Goal: Check status: Check status

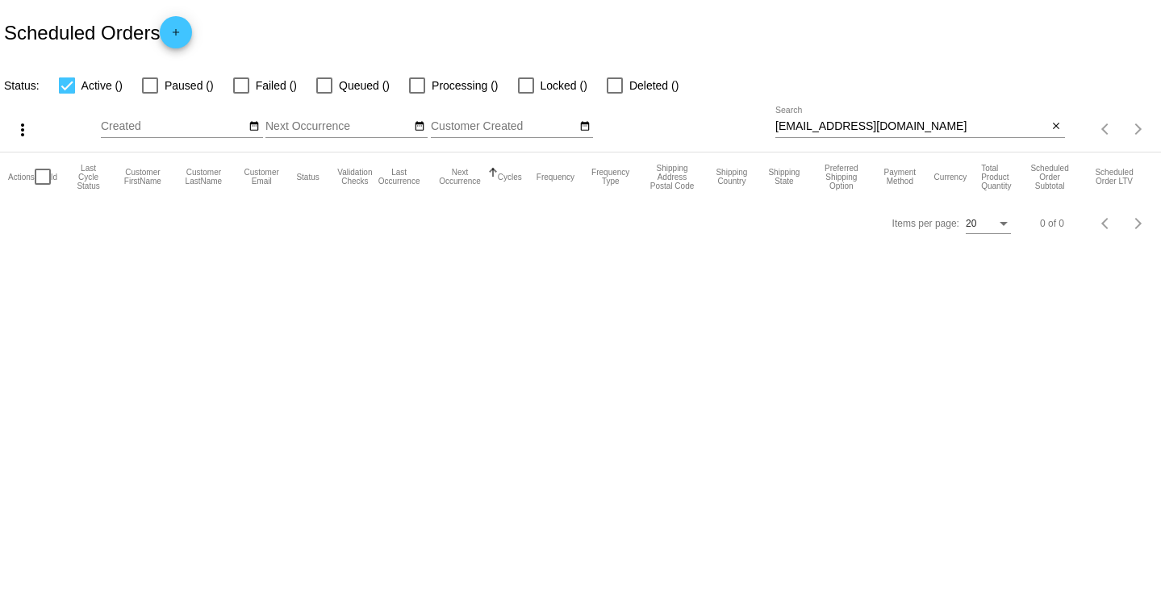
click at [839, 127] on input "[EMAIL_ADDRESS][DOMAIN_NAME]" at bounding box center [911, 126] width 273 height 13
click at [839, 127] on input "[EMAIL_ADDRESS][DOMAIN_NAME]" at bounding box center [902, 126] width 269 height 13
paste input "795372"
click at [799, 121] on input "795372" at bounding box center [902, 126] width 269 height 13
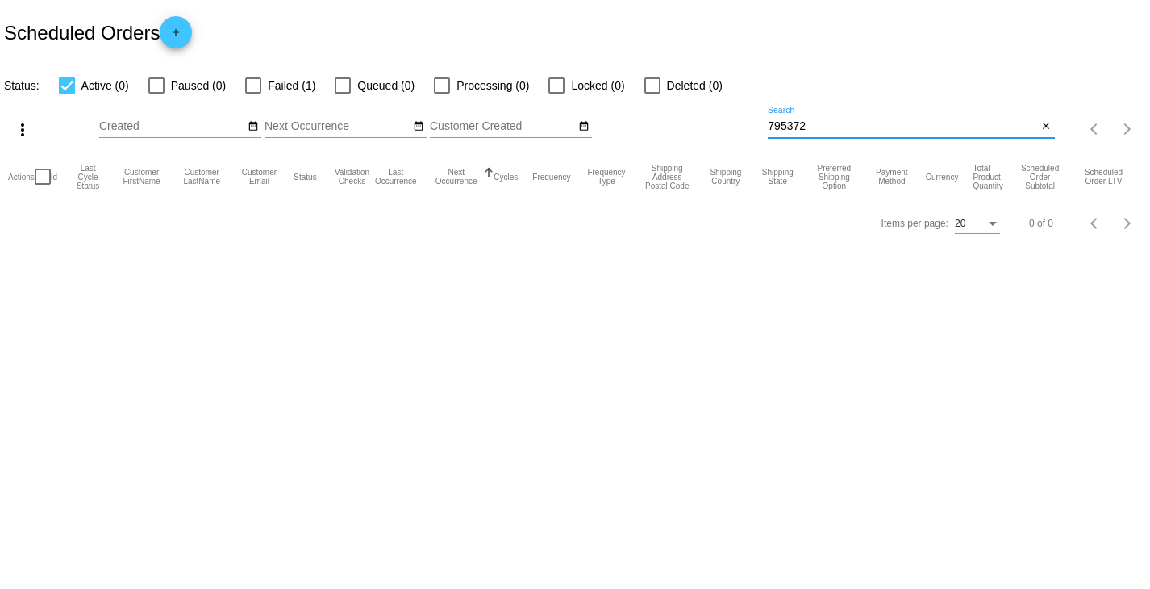
click at [799, 121] on input "795372" at bounding box center [902, 126] width 269 height 13
paste input "[PERSON_NAME][EMAIL_ADDRESS][DOMAIN_NAME]"
type input "[PERSON_NAME][EMAIL_ADDRESS][DOMAIN_NAME]"
click at [671, 239] on div "Items per page: 20 0 of 0" at bounding box center [575, 223] width 1150 height 45
click at [158, 81] on div at bounding box center [156, 85] width 16 height 16
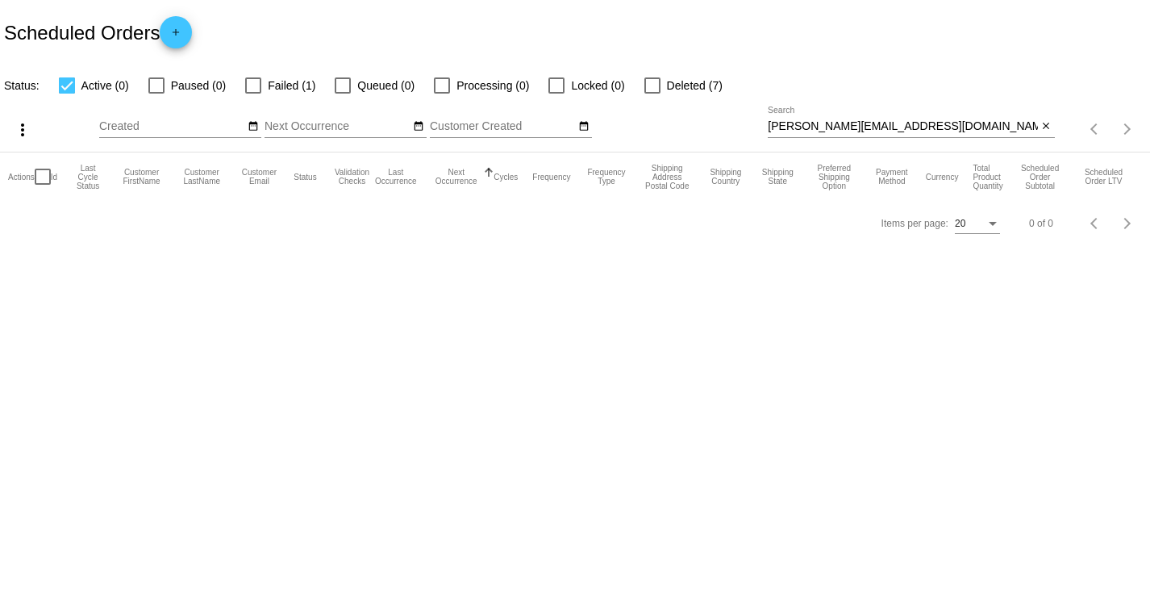
click at [156, 94] on input "Paused (0)" at bounding box center [156, 94] width 1 height 1
checkbox input "true"
click at [265, 82] on label "Failed (1)" at bounding box center [280, 85] width 70 height 19
click at [253, 94] on input "Failed (1)" at bounding box center [252, 94] width 1 height 1
checkbox input "true"
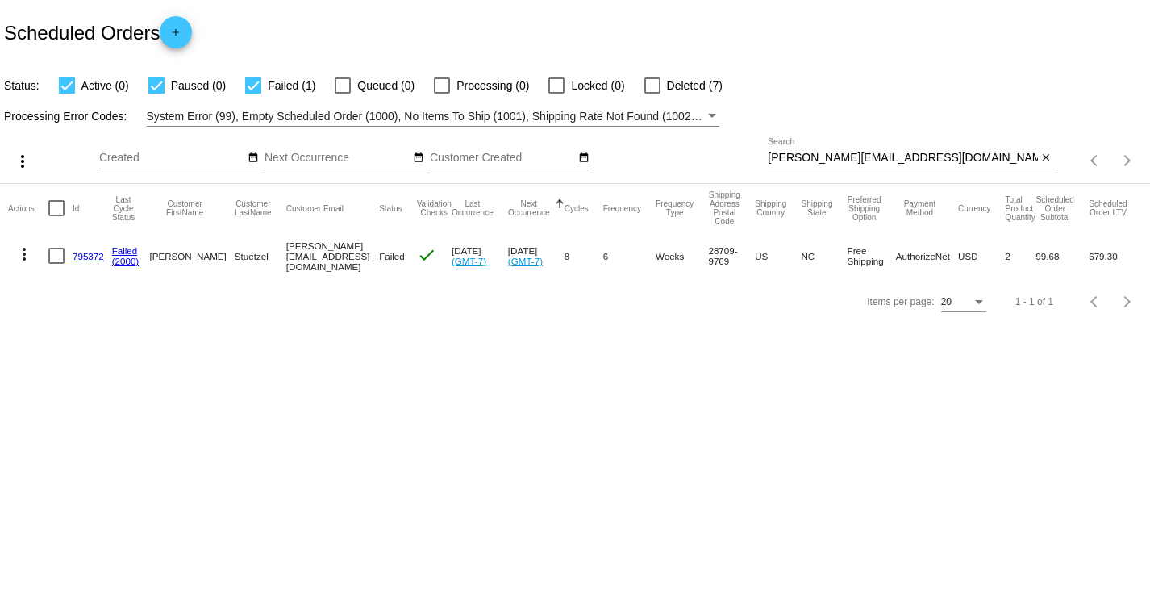
click at [83, 256] on link "795372" at bounding box center [88, 256] width 31 height 10
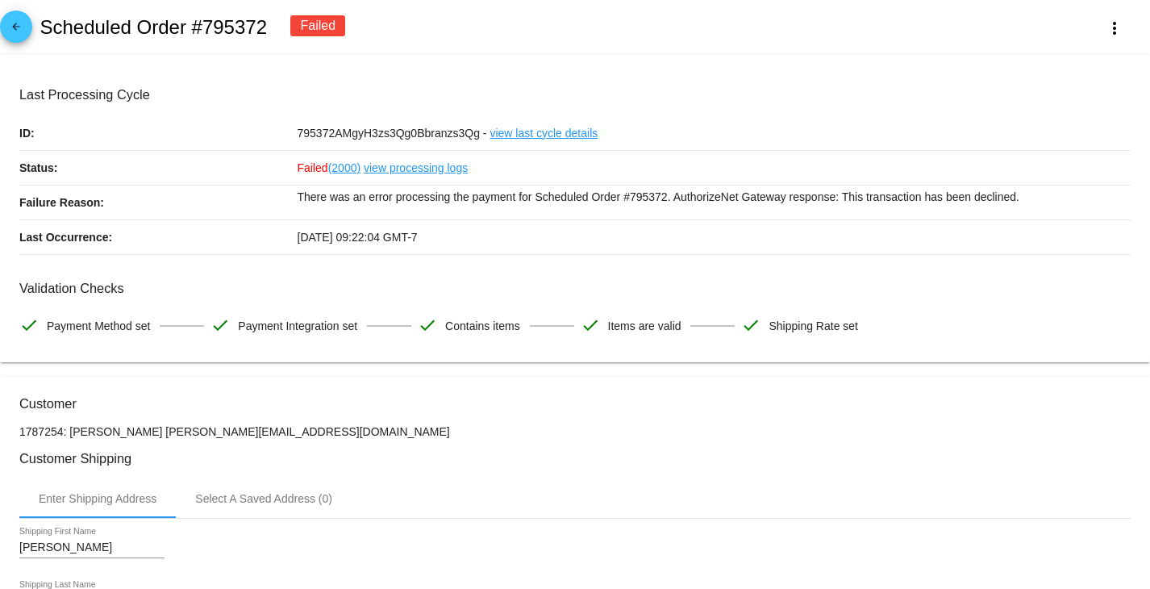
drag, startPoint x: 293, startPoint y: 193, endPoint x: 1024, endPoint y: 189, distance: 731.6
click at [1024, 189] on div "Failure Reason: There was an error processing the payment for Scheduled Order #…" at bounding box center [574, 203] width 1111 height 35
copy div "There was an error processing the payment for Scheduled Order #795372. Authoriz…"
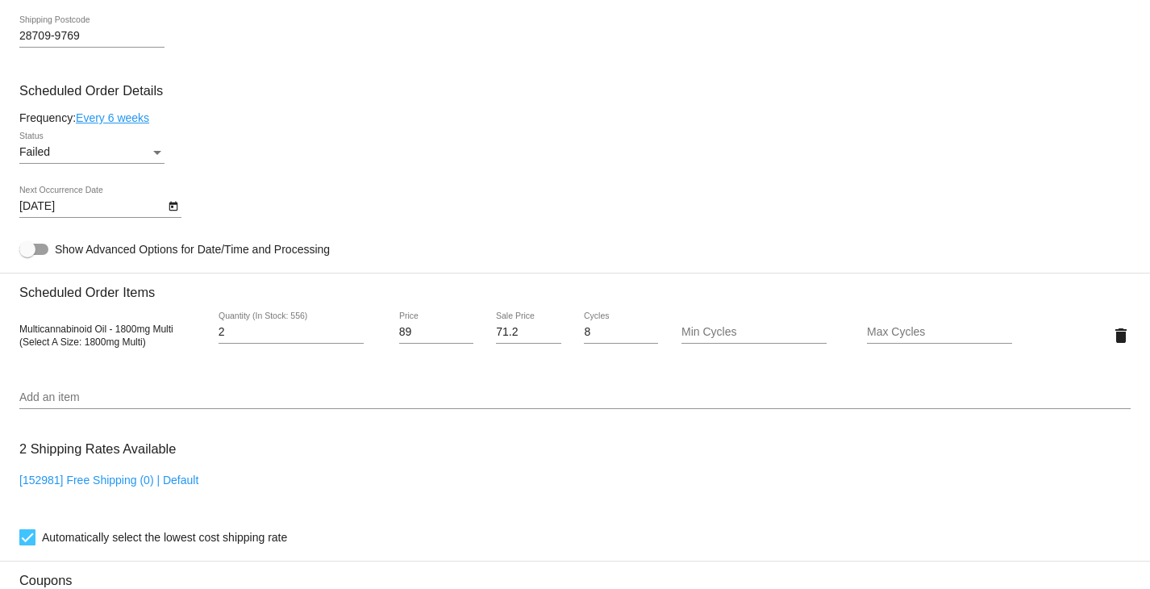
scroll to position [887, 0]
drag, startPoint x: 18, startPoint y: 327, endPoint x: 177, endPoint y: 334, distance: 159.9
click at [177, 334] on mat-card "Customer 1787254: [PERSON_NAME] [PERSON_NAME][EMAIL_ADDRESS][DOMAIN_NAME] Custo…" at bounding box center [575, 324] width 1150 height 1670
copy span "Multicannabinoid Oil - 1800mg Multi"
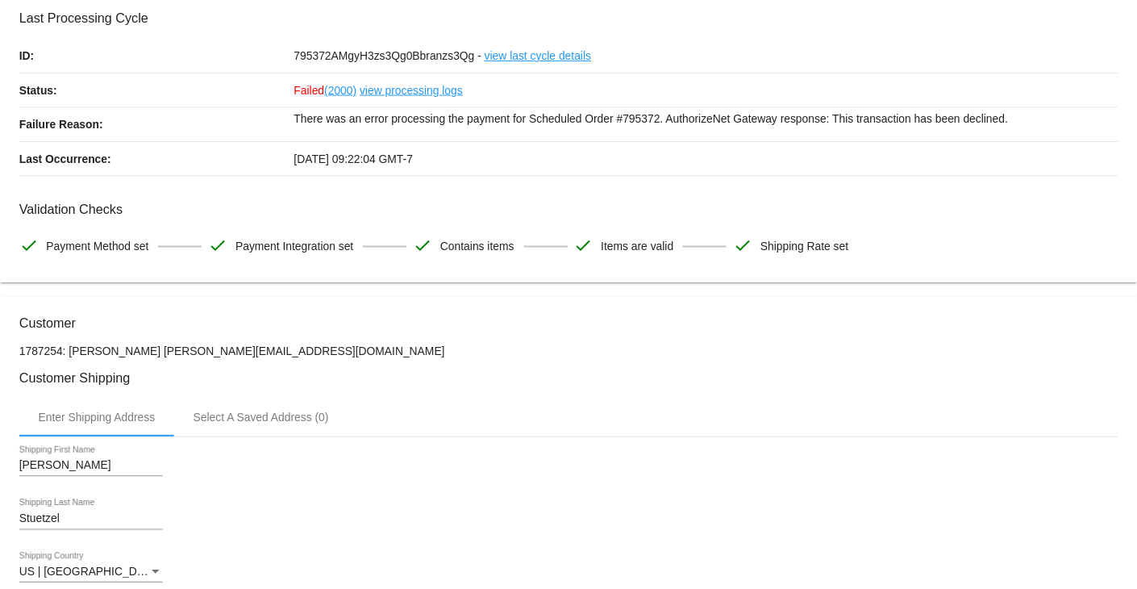
scroll to position [81, 0]
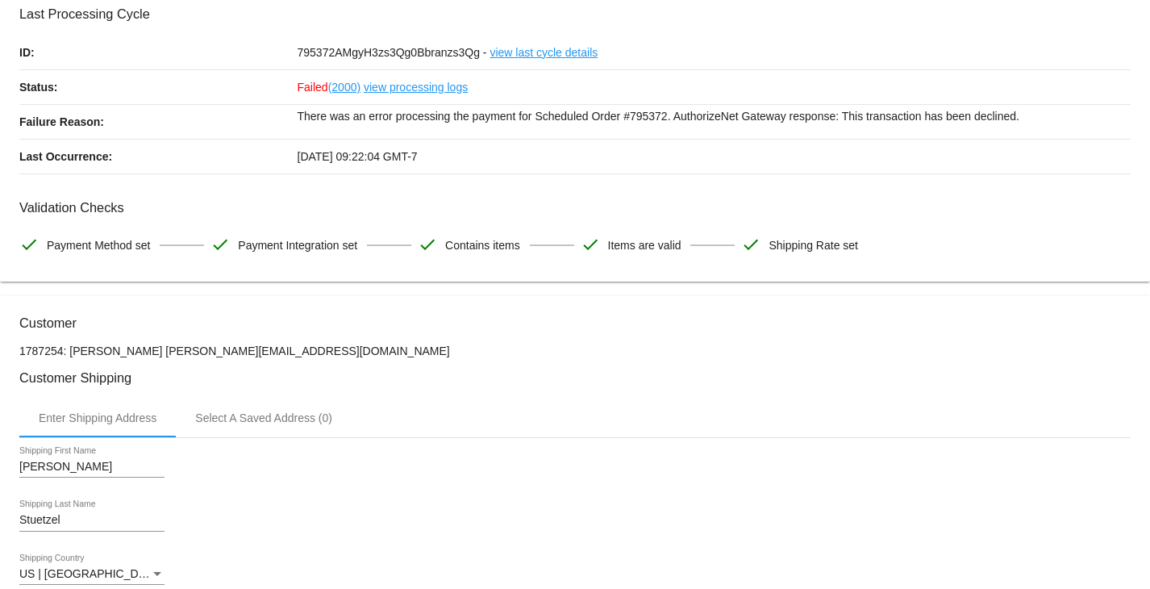
click at [697, 112] on p "There was an error processing the payment for Scheduled Order #795372. Authoriz…" at bounding box center [715, 116] width 834 height 23
click at [411, 85] on link "view processing logs" at bounding box center [416, 87] width 104 height 34
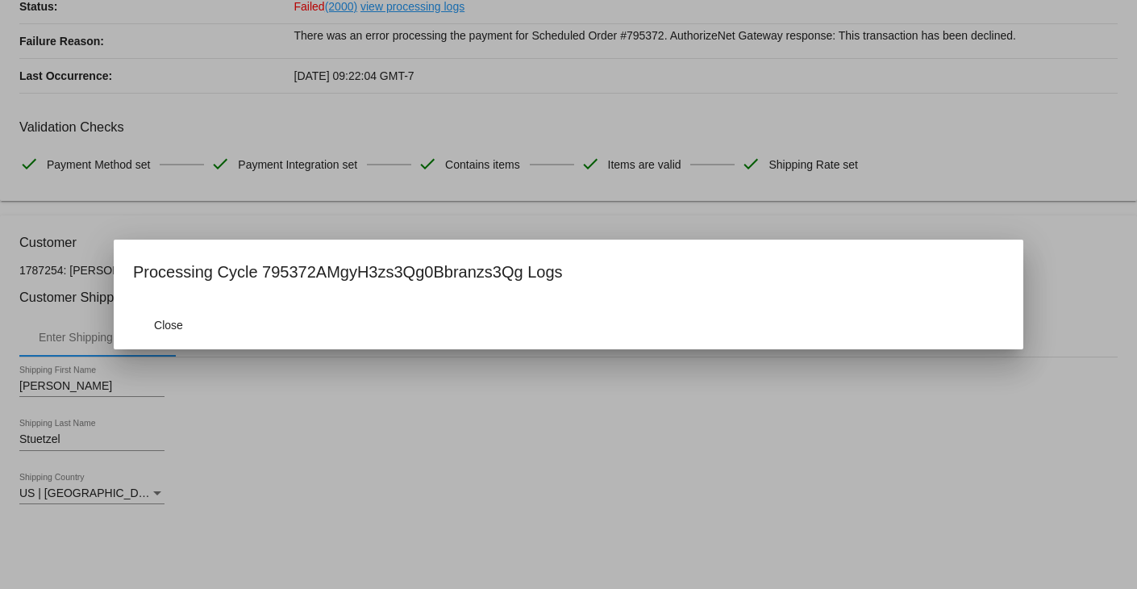
click at [417, 269] on h1 "Processing Cycle 795372AMgyH3zs3Qg0Bbranzs3Qg Logs" at bounding box center [348, 272] width 430 height 26
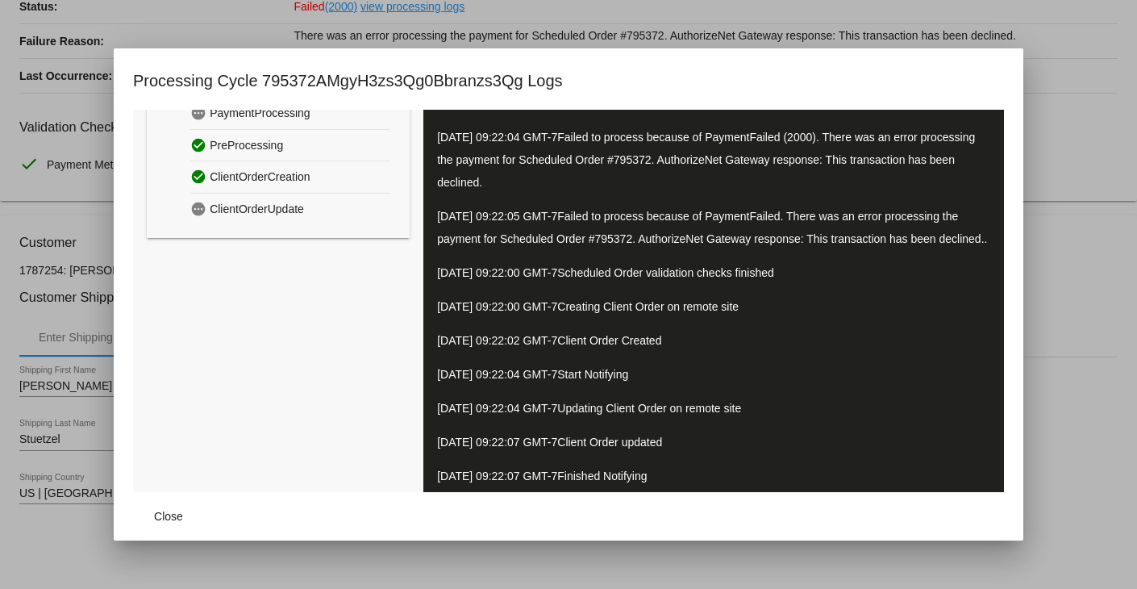
scroll to position [86, 0]
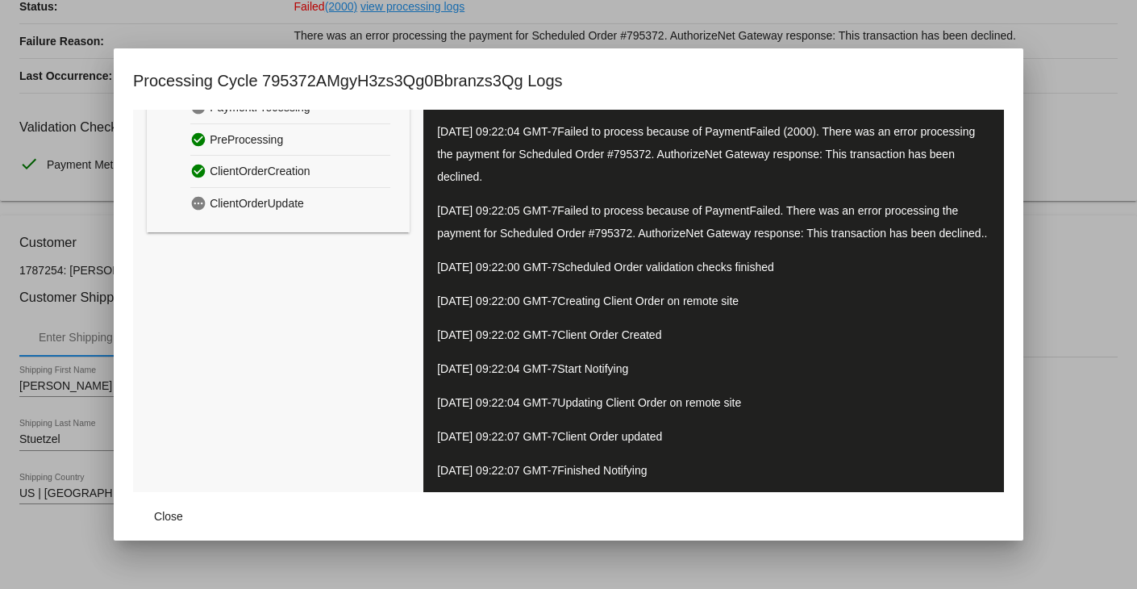
click at [231, 207] on span "ClientOrderUpdate" at bounding box center [257, 203] width 94 height 25
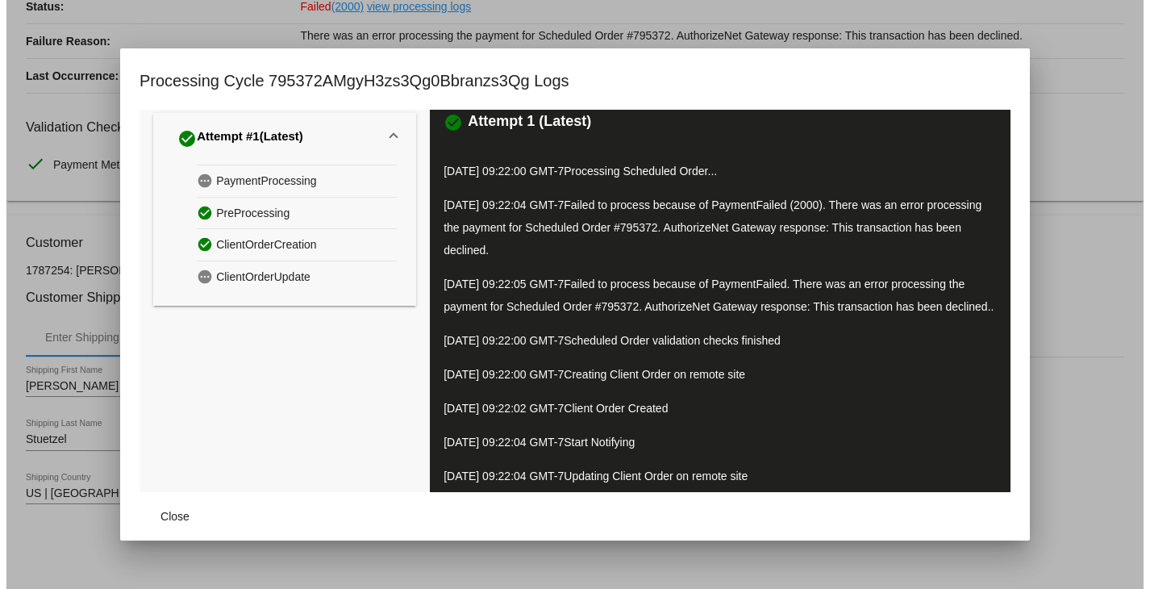
scroll to position [0, 0]
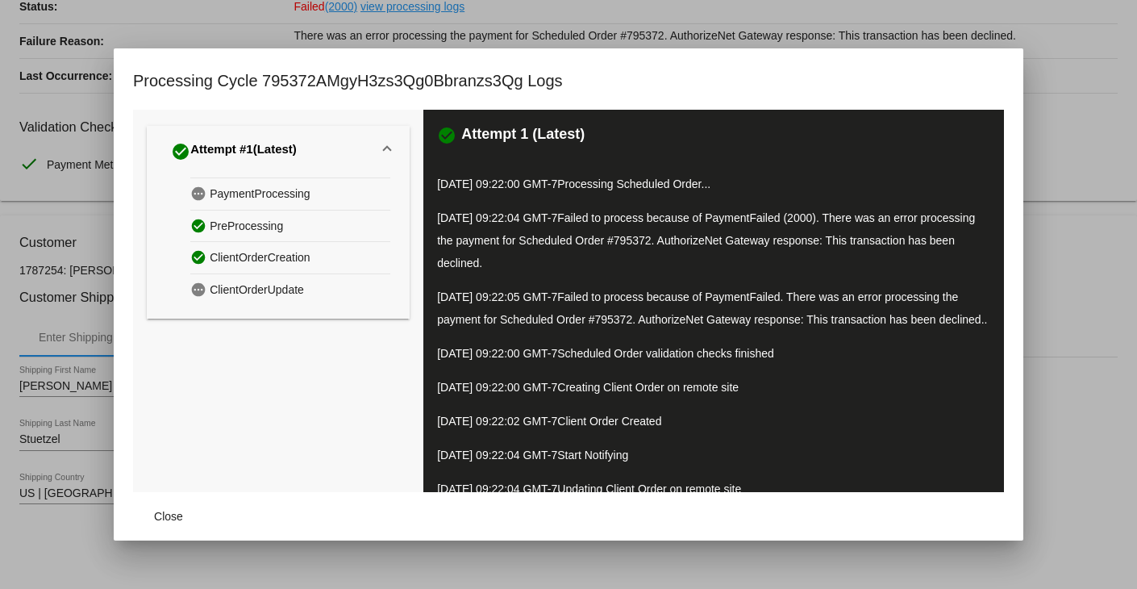
click at [1080, 85] on div at bounding box center [568, 294] width 1137 height 589
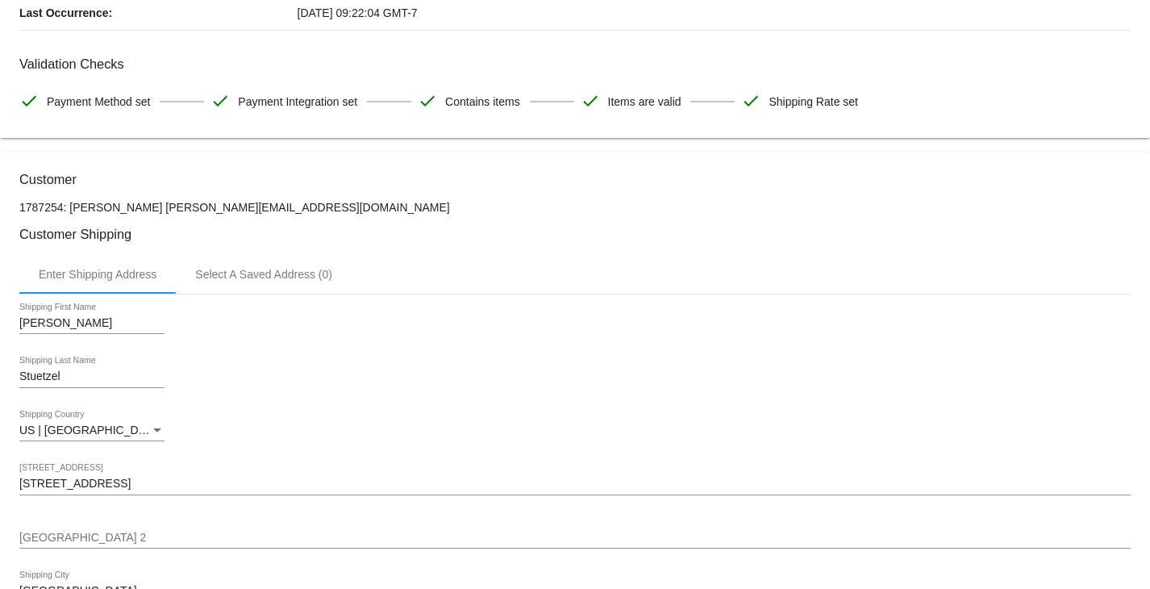
scroll to position [161, 0]
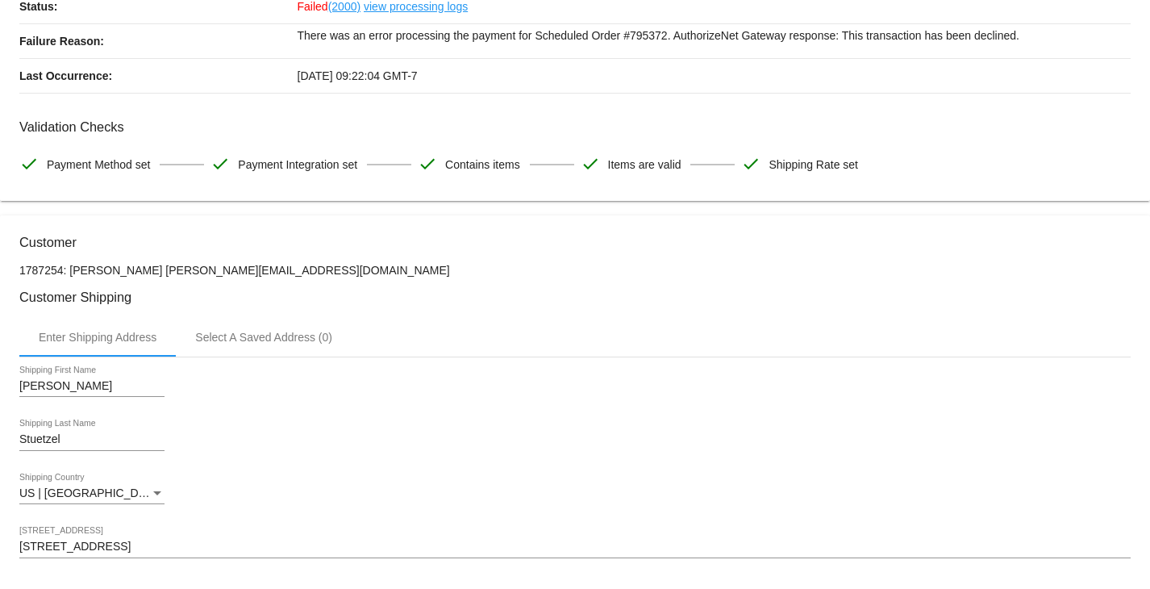
drag, startPoint x: 290, startPoint y: 269, endPoint x: 140, endPoint y: 269, distance: 150.0
click at [140, 269] on p "1787254: [PERSON_NAME] [PERSON_NAME][EMAIL_ADDRESS][DOMAIN_NAME]" at bounding box center [574, 270] width 1111 height 13
copy p "[PERSON_NAME][EMAIL_ADDRESS][DOMAIN_NAME]"
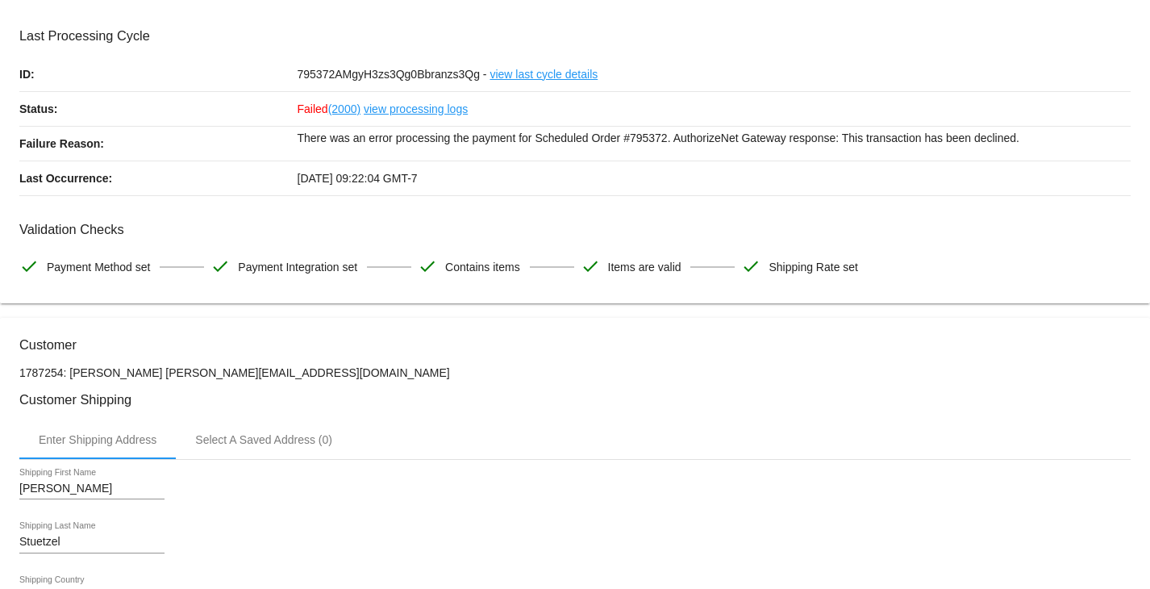
scroll to position [0, 0]
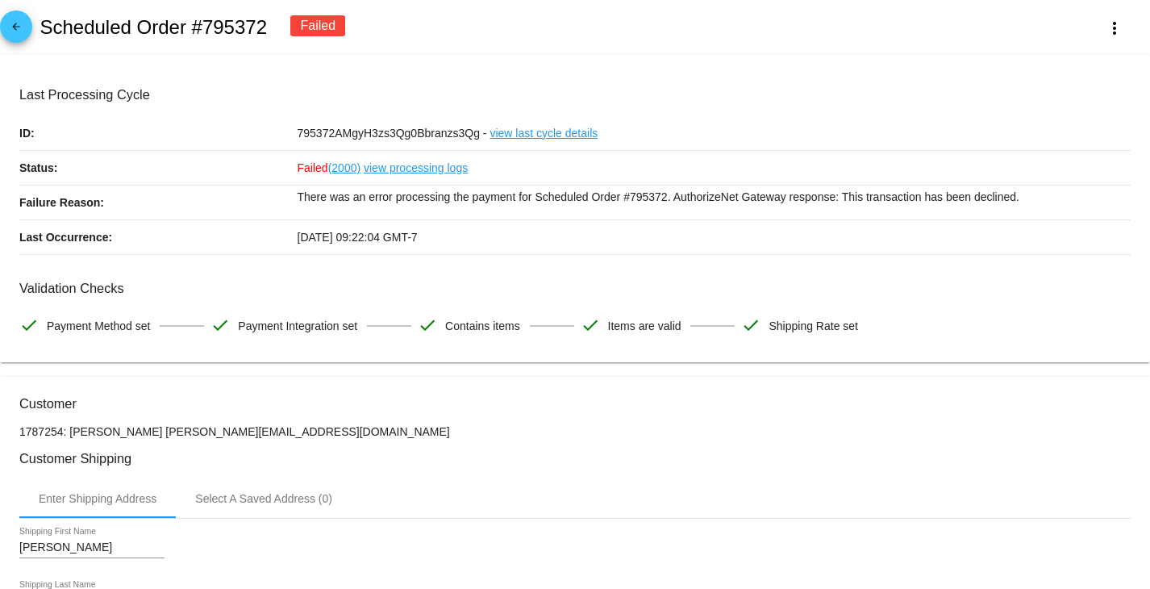
click at [15, 27] on mat-icon "arrow_back" at bounding box center [15, 30] width 19 height 19
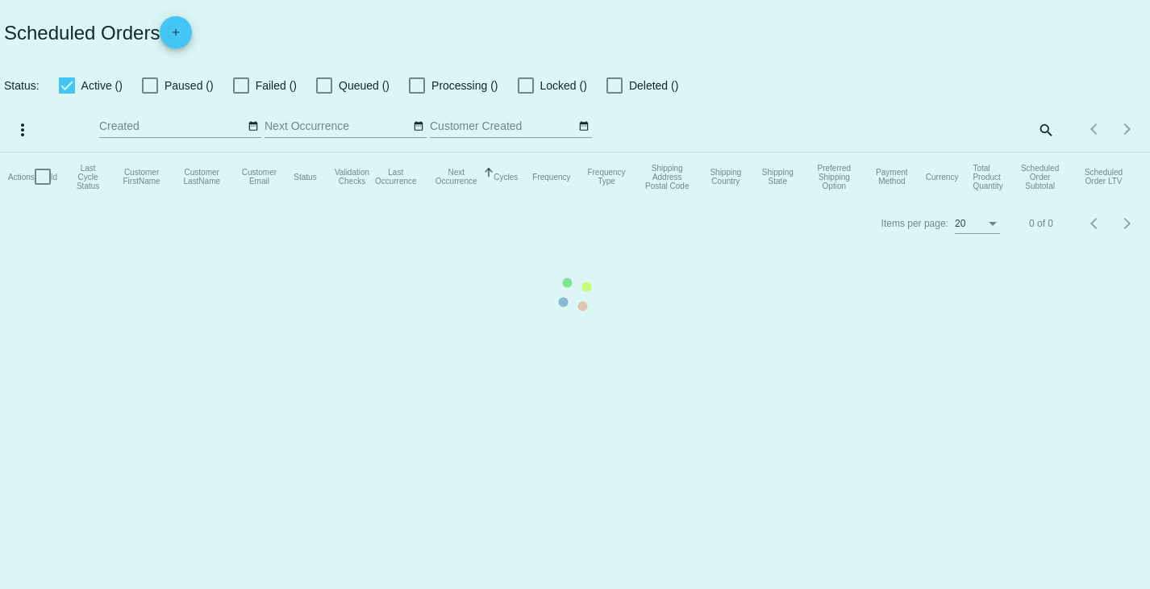
checkbox input "true"
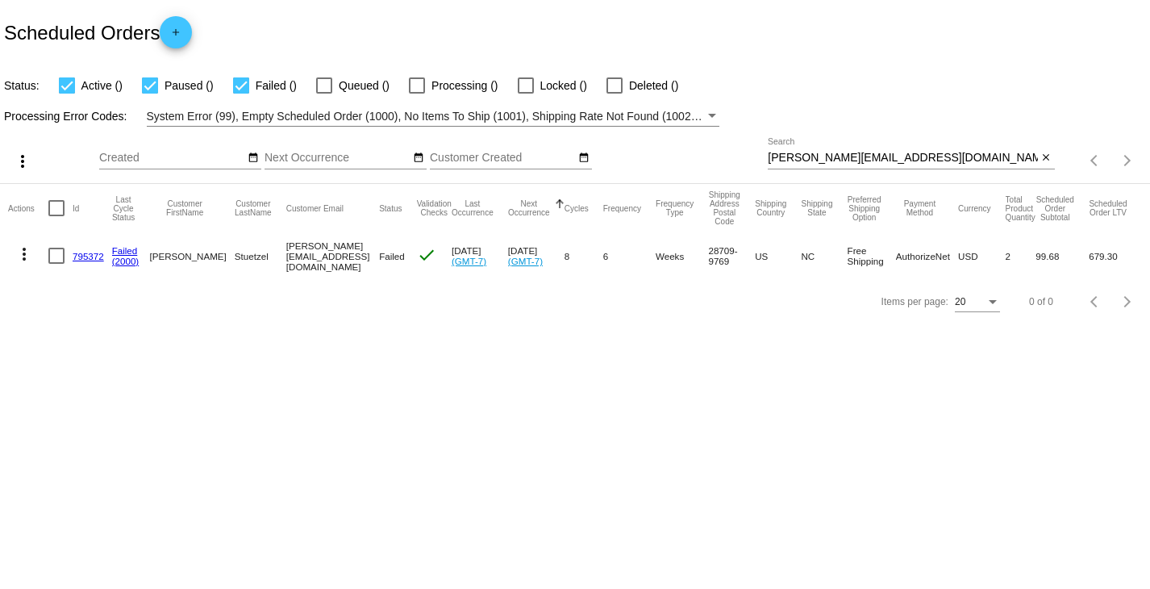
click at [934, 156] on input "[PERSON_NAME][EMAIL_ADDRESS][DOMAIN_NAME]" at bounding box center [902, 158] width 269 height 13
click at [23, 253] on mat-icon "more_vert" at bounding box center [24, 253] width 19 height 19
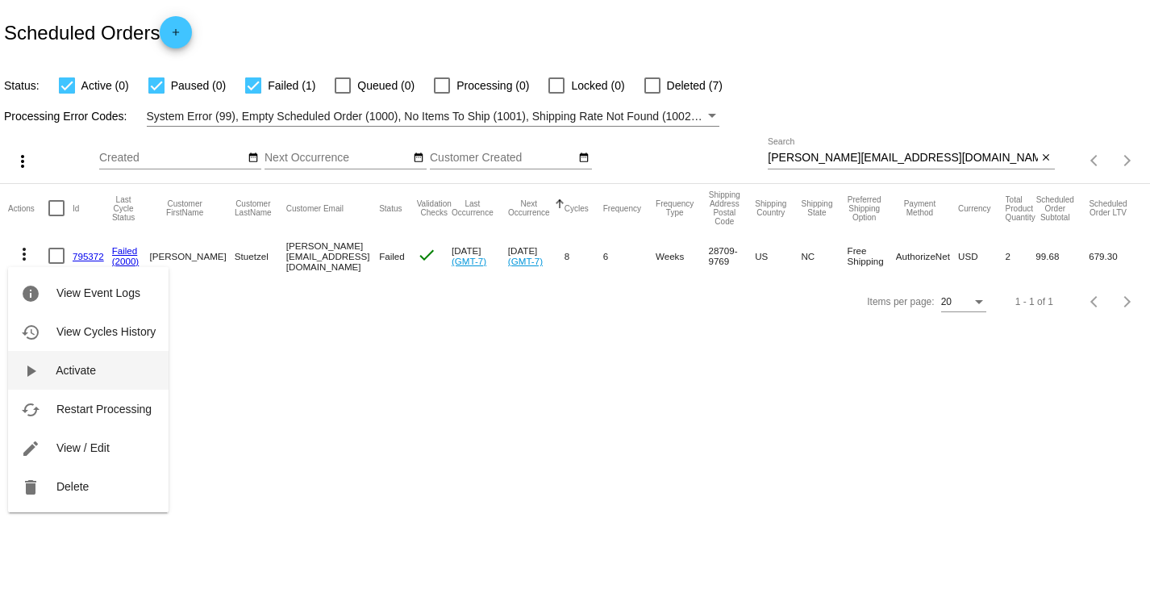
click at [32, 369] on mat-icon "play_arrow" at bounding box center [30, 370] width 19 height 19
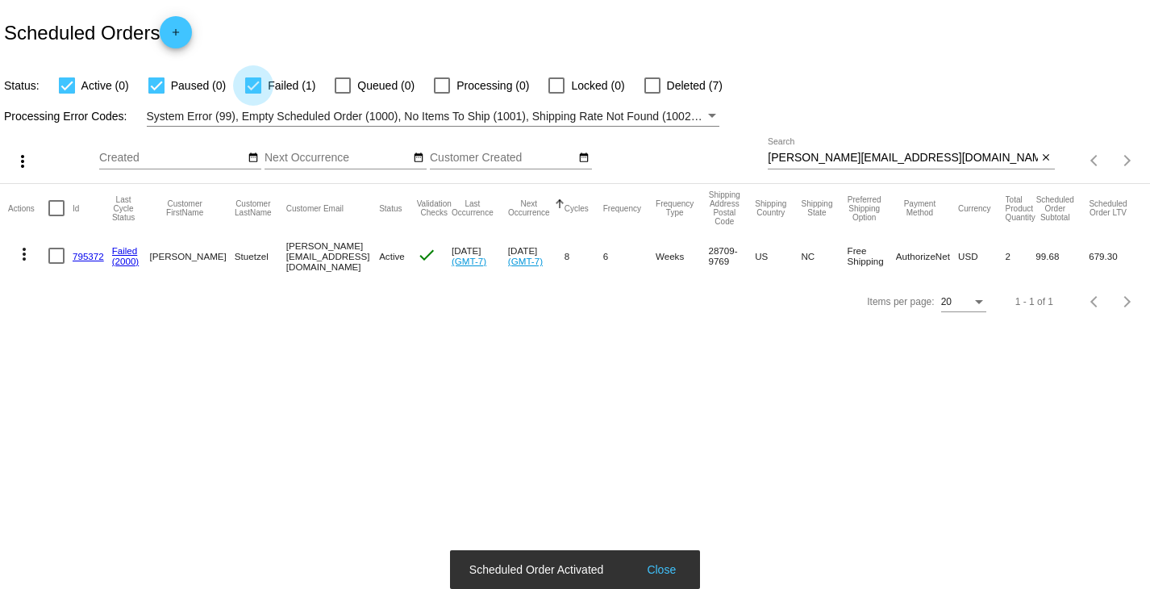
click at [259, 89] on div at bounding box center [253, 85] width 16 height 16
click at [253, 94] on input "Failed (1)" at bounding box center [252, 94] width 1 height 1
checkbox input "false"
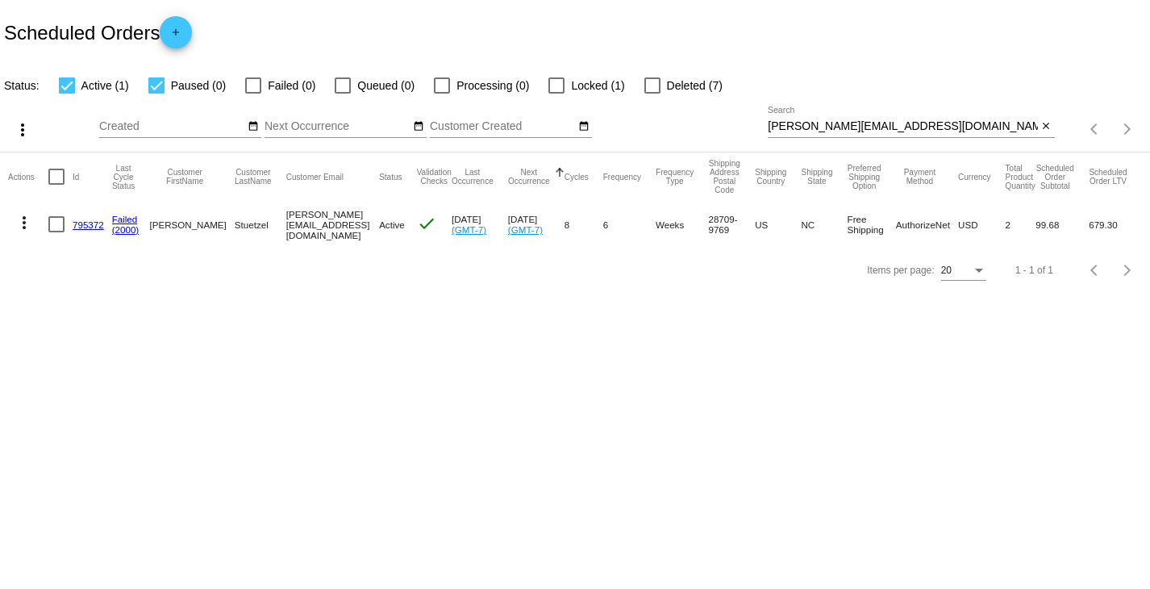
click at [123, 225] on link "(2000)" at bounding box center [125, 229] width 27 height 10
click at [552, 86] on div at bounding box center [556, 85] width 16 height 16
click at [556, 94] on input "Locked (1)" at bounding box center [556, 94] width 1 height 1
click at [612, 81] on span "Locked (1)" at bounding box center [597, 85] width 53 height 19
click at [557, 94] on input "Locked (1)" at bounding box center [556, 94] width 1 height 1
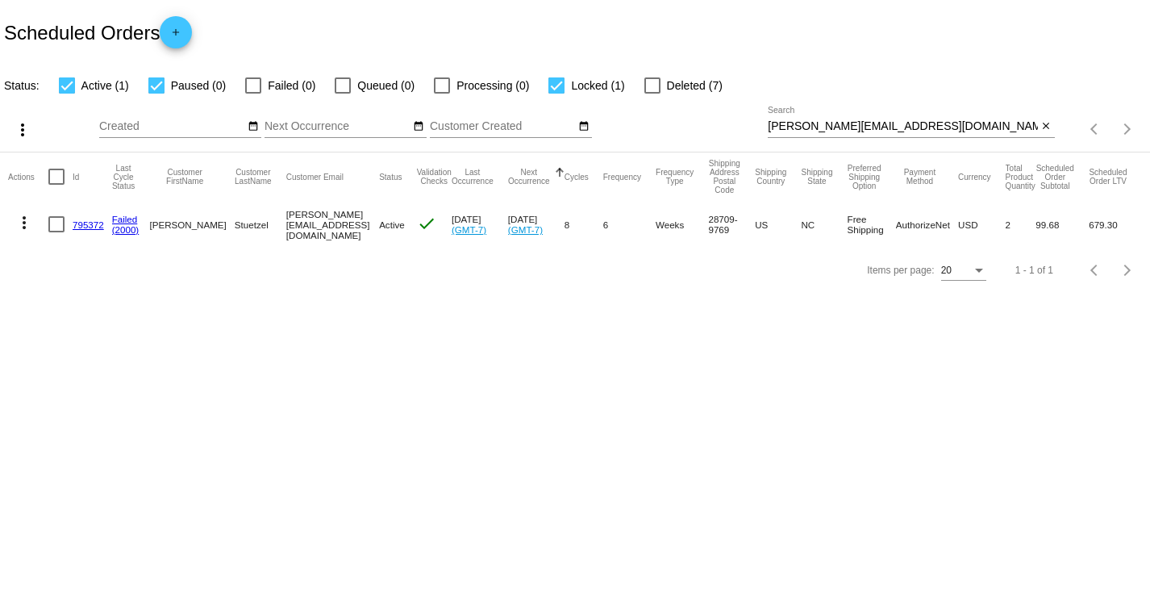
checkbox input "false"
click at [80, 223] on link "795372" at bounding box center [88, 224] width 31 height 10
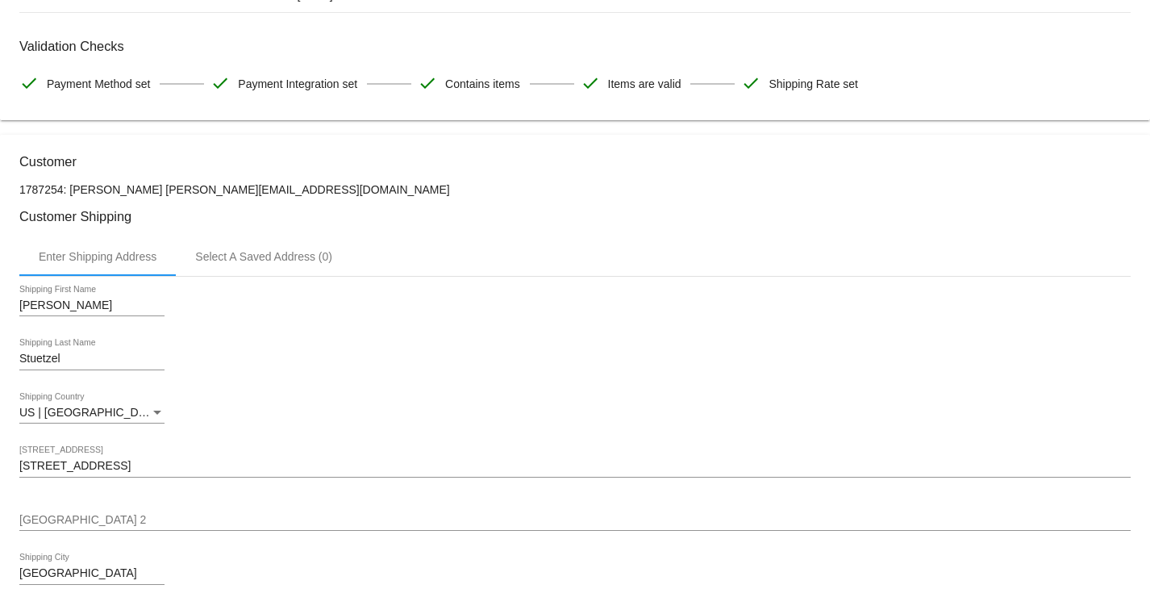
scroll to position [323, 0]
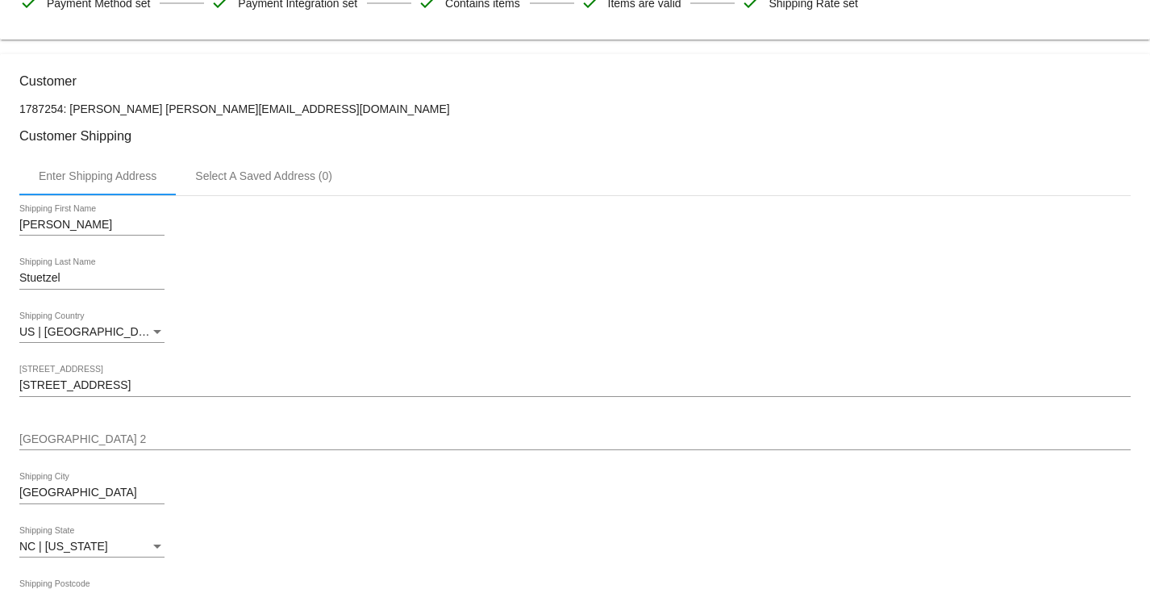
drag, startPoint x: 61, startPoint y: 107, endPoint x: 22, endPoint y: 107, distance: 39.5
click at [22, 107] on p "1787254: [PERSON_NAME] [PERSON_NAME][EMAIL_ADDRESS][DOMAIN_NAME]" at bounding box center [574, 108] width 1111 height 13
copy p "1787254"
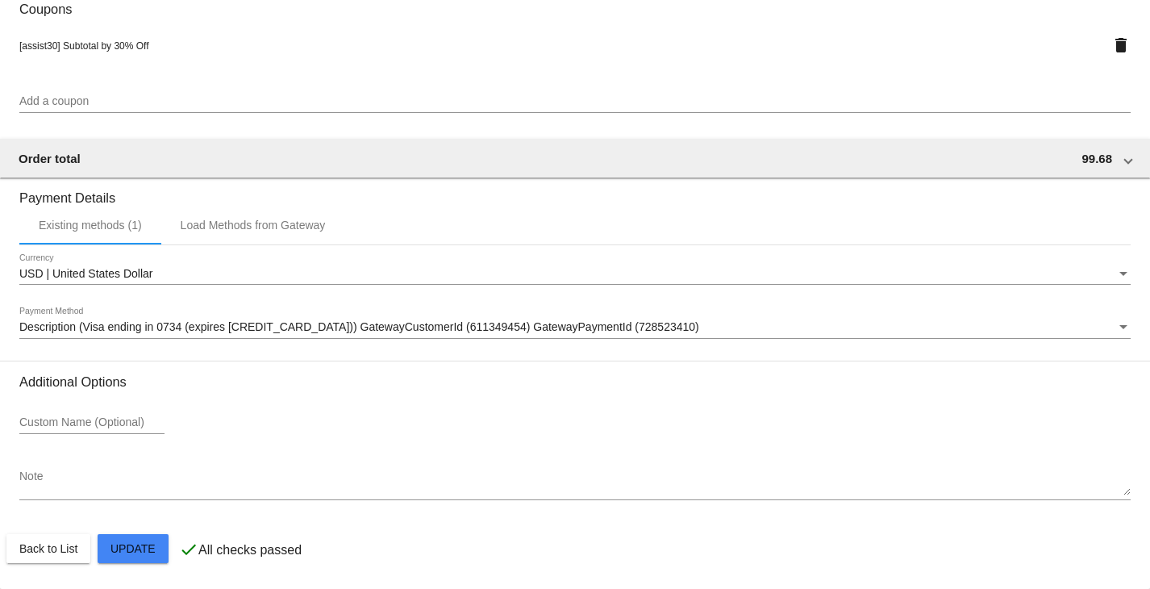
scroll to position [1462, 0]
click at [1120, 326] on div "Payment Method" at bounding box center [1124, 327] width 8 height 4
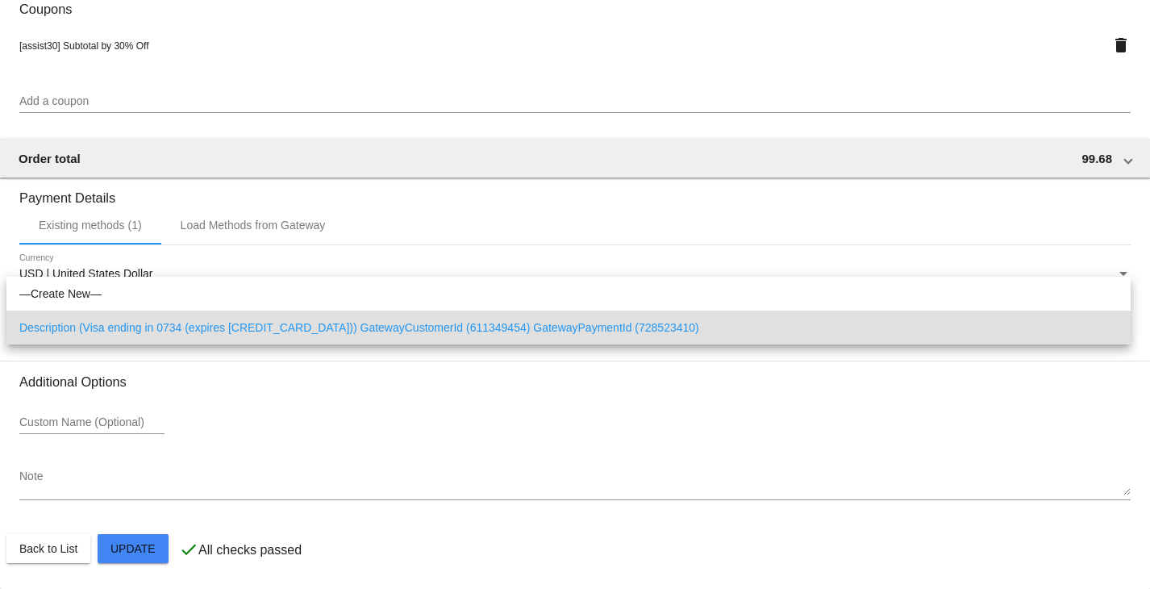
click at [584, 331] on span "Description (Visa ending in 0734 (expires [CREDIT_CARD_DATA])) GatewayCustomerI…" at bounding box center [568, 328] width 1099 height 34
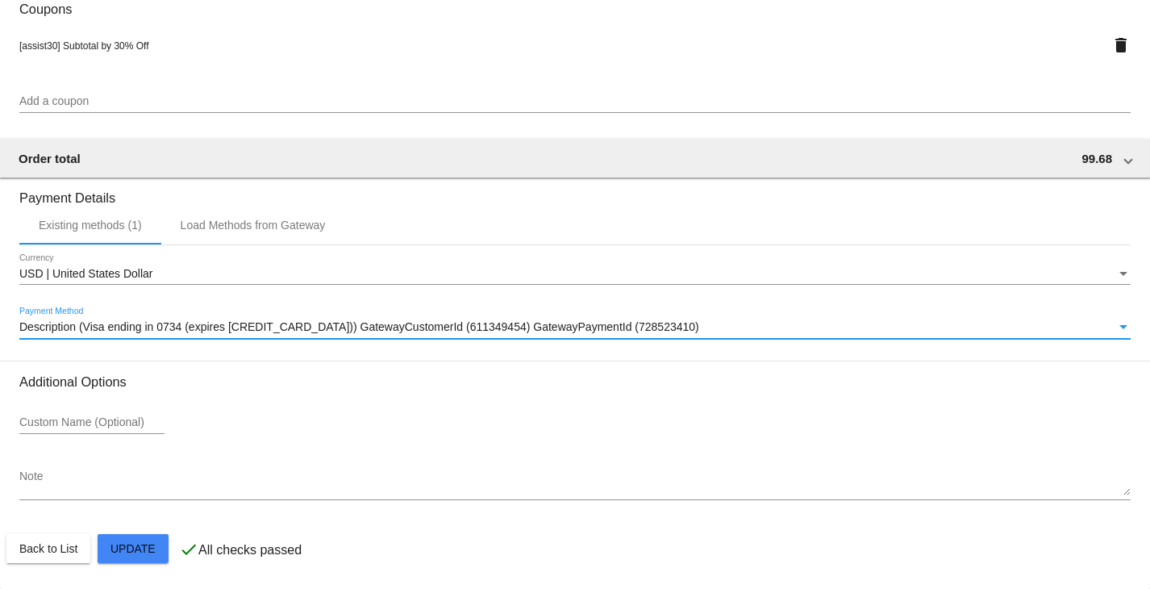
click at [1120, 273] on div "Currency" at bounding box center [1124, 274] width 8 height 4
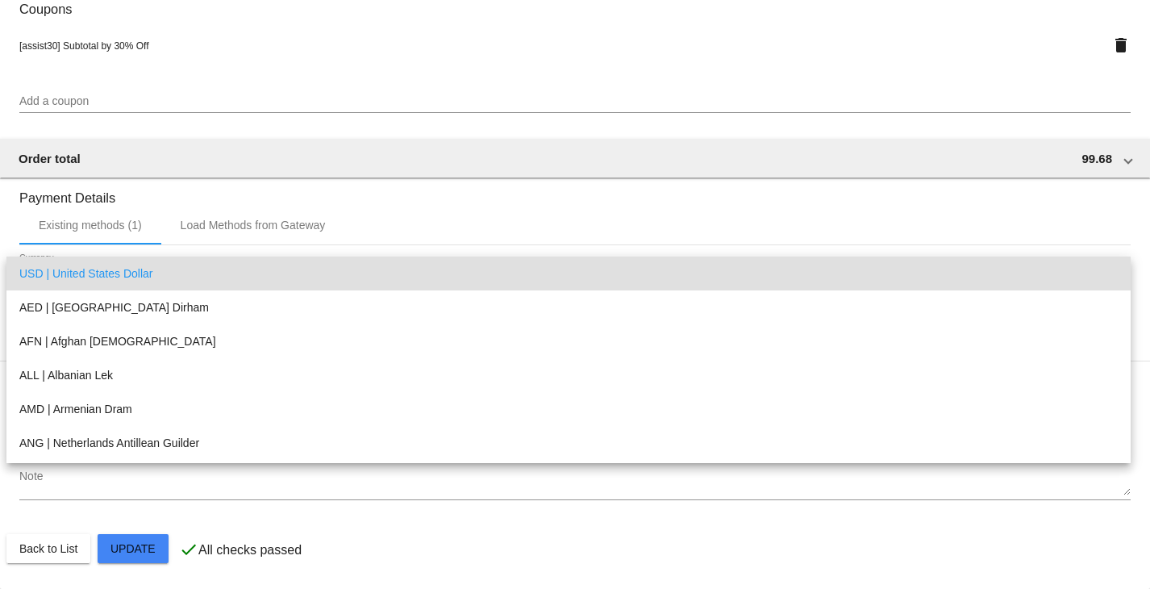
click at [799, 514] on div at bounding box center [575, 294] width 1150 height 589
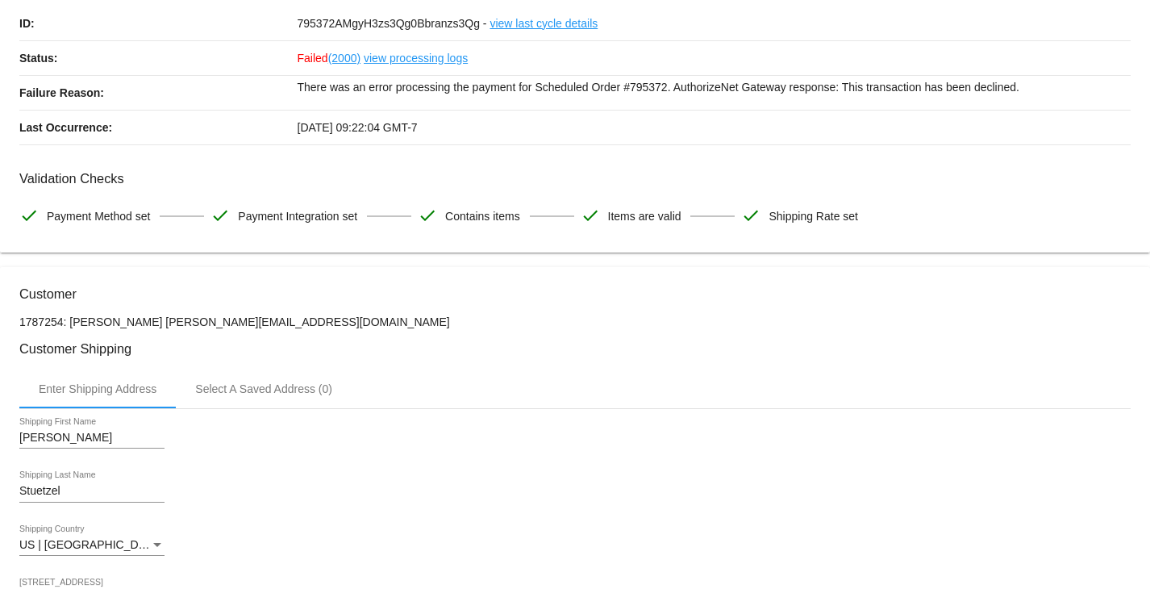
scroll to position [0, 0]
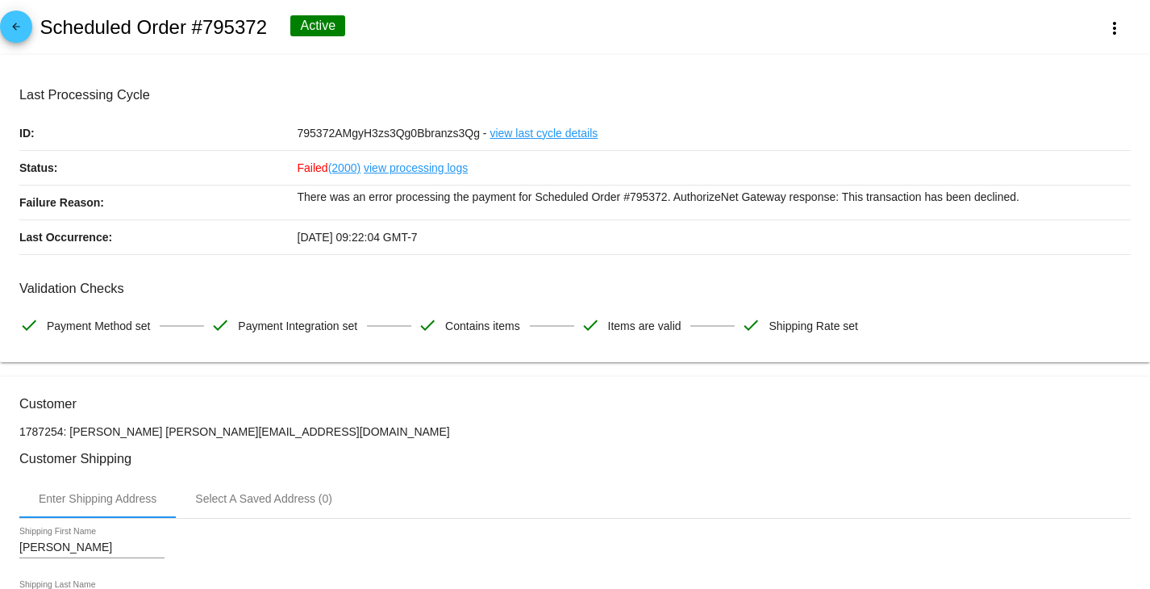
click at [546, 136] on link "view last cycle details" at bounding box center [544, 133] width 108 height 34
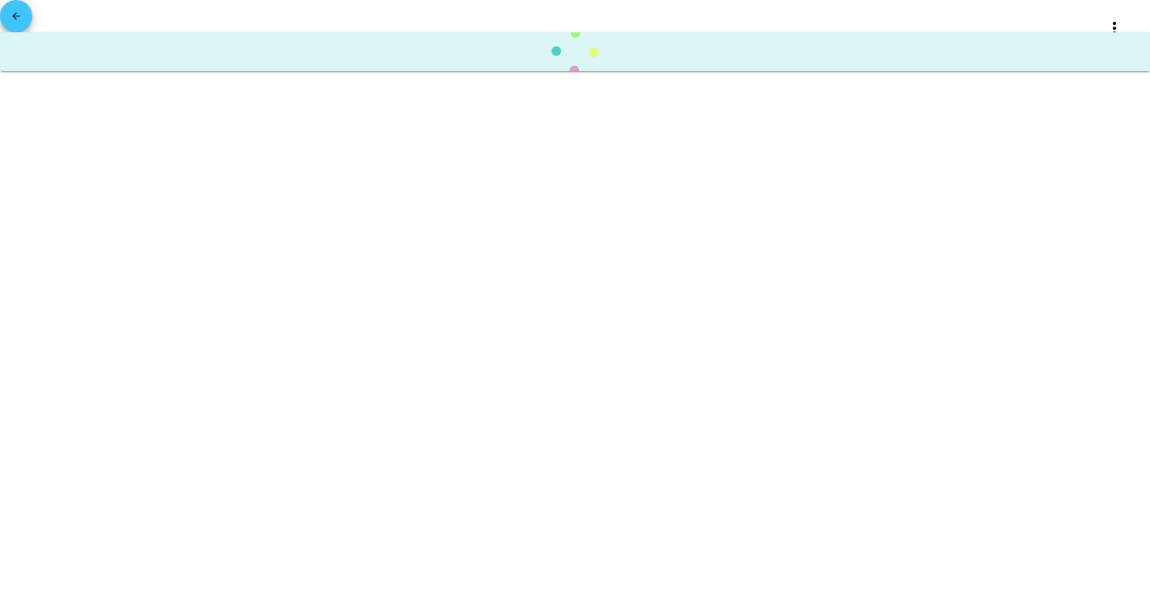
click at [24, 19] on mat-icon "arrow_back" at bounding box center [15, 19] width 19 height 19
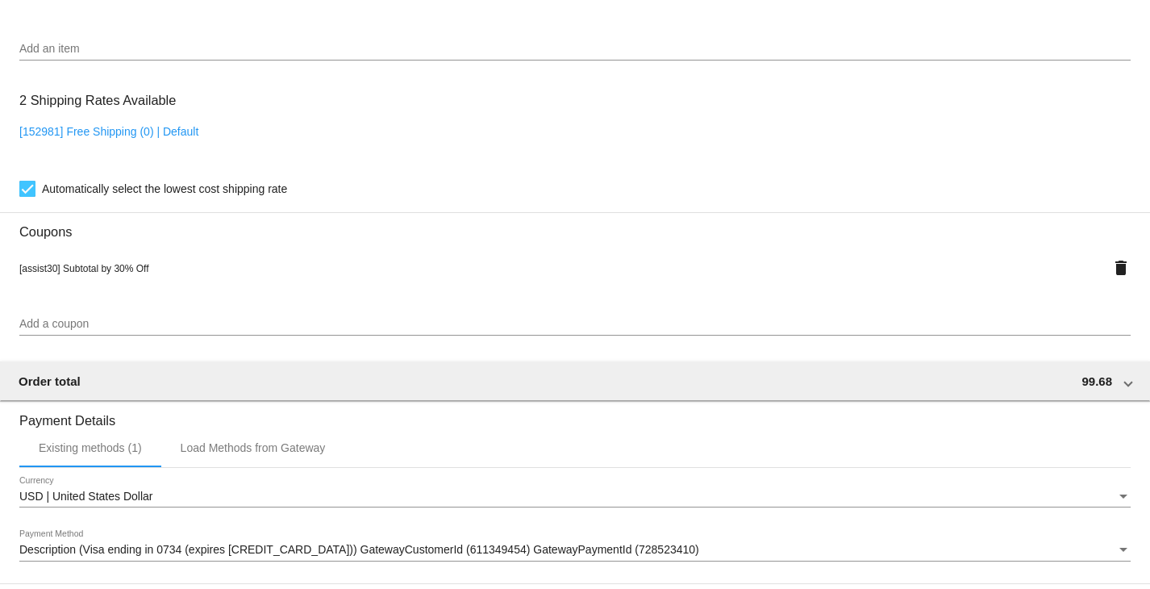
scroll to position [1462, 0]
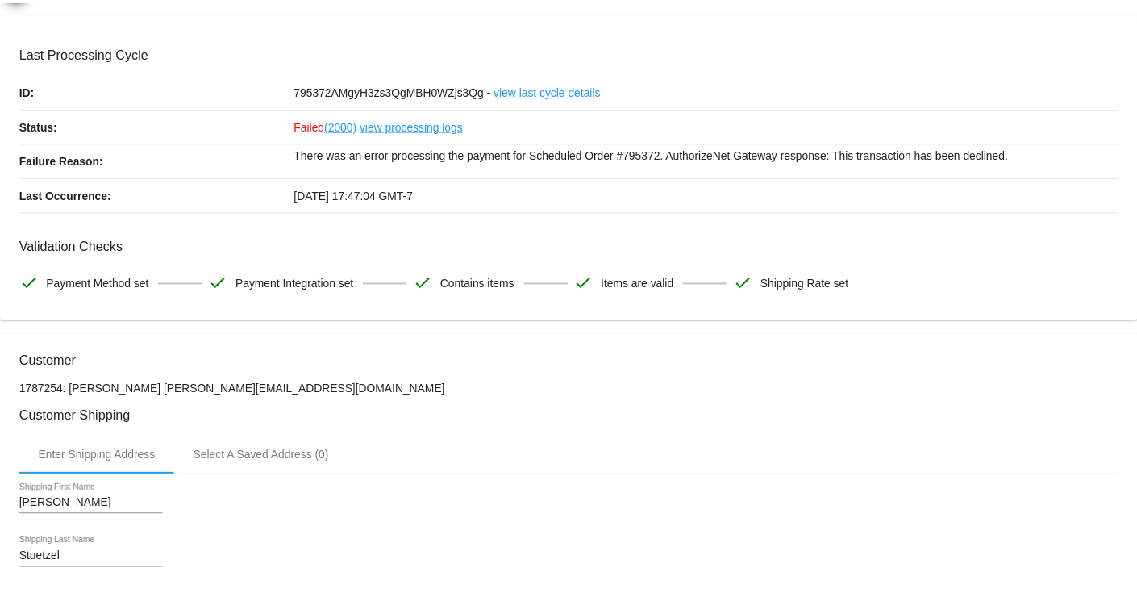
scroll to position [0, 0]
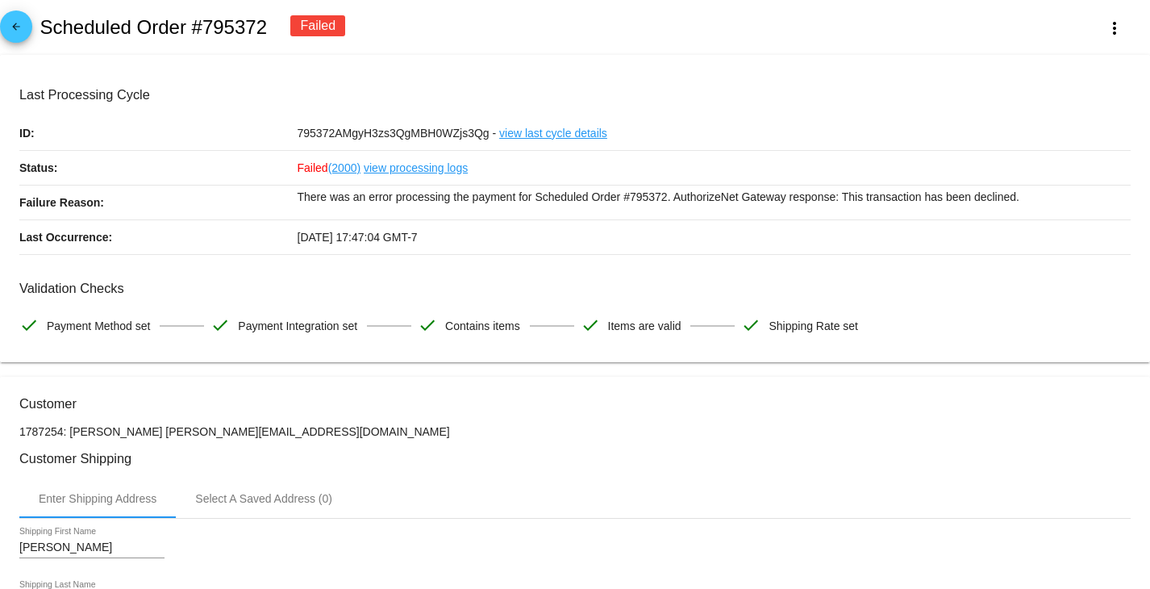
click at [313, 25] on div "Failed" at bounding box center [317, 25] width 55 height 21
click at [12, 26] on mat-icon "arrow_back" at bounding box center [15, 30] width 19 height 19
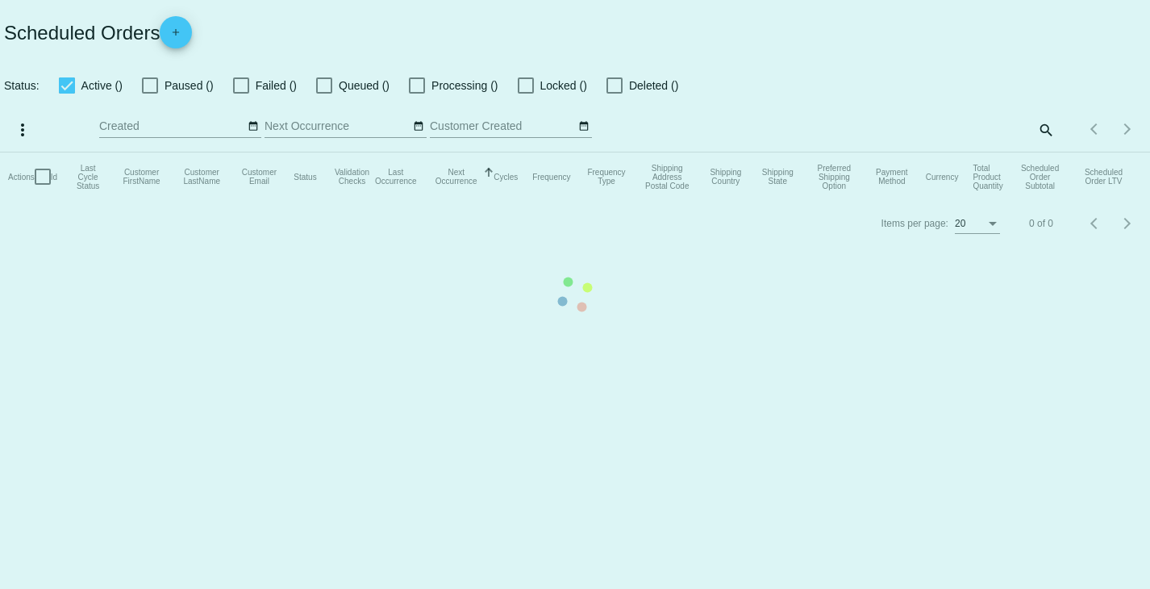
checkbox input "true"
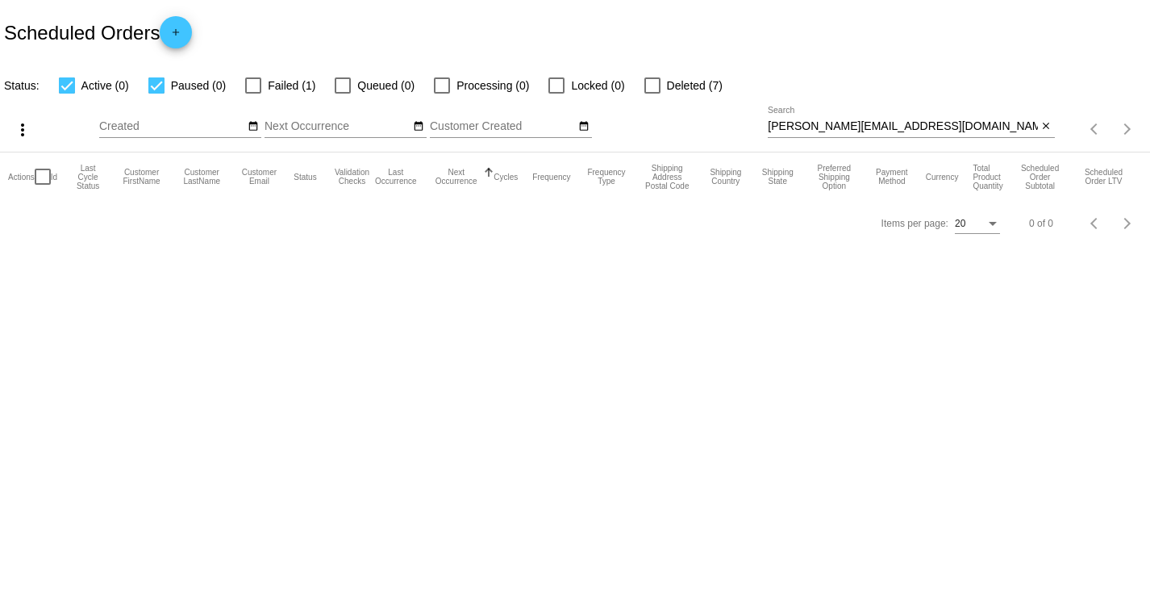
click at [305, 323] on body "Scheduled Orders add Status: Active (0) Paused (0) Failed (1) Queued (0) Proces…" at bounding box center [575, 294] width 1150 height 589
click at [932, 127] on input "[PERSON_NAME][EMAIL_ADDRESS][DOMAIN_NAME]" at bounding box center [902, 126] width 269 height 13
click at [252, 85] on div at bounding box center [253, 85] width 16 height 16
click at [252, 94] on input "Failed (1)" at bounding box center [252, 94] width 1 height 1
checkbox input "true"
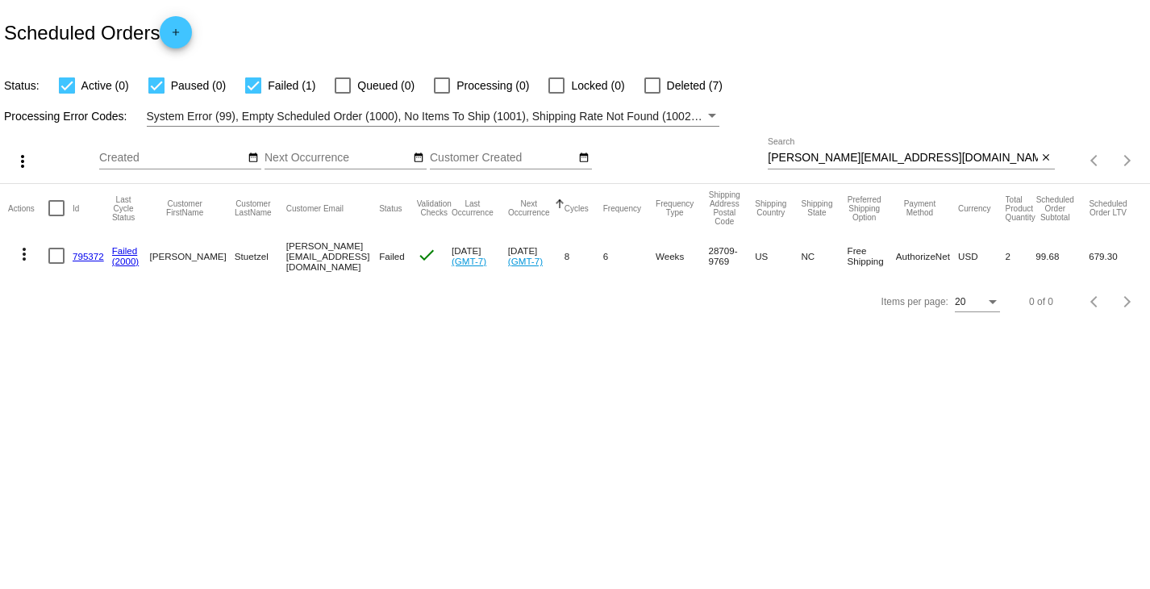
click at [629, 382] on body "Scheduled Orders add Status: Active (0) Paused (0) Failed (1) Queued (0) Proces…" at bounding box center [575, 294] width 1150 height 589
click at [75, 252] on link "795372" at bounding box center [88, 256] width 31 height 10
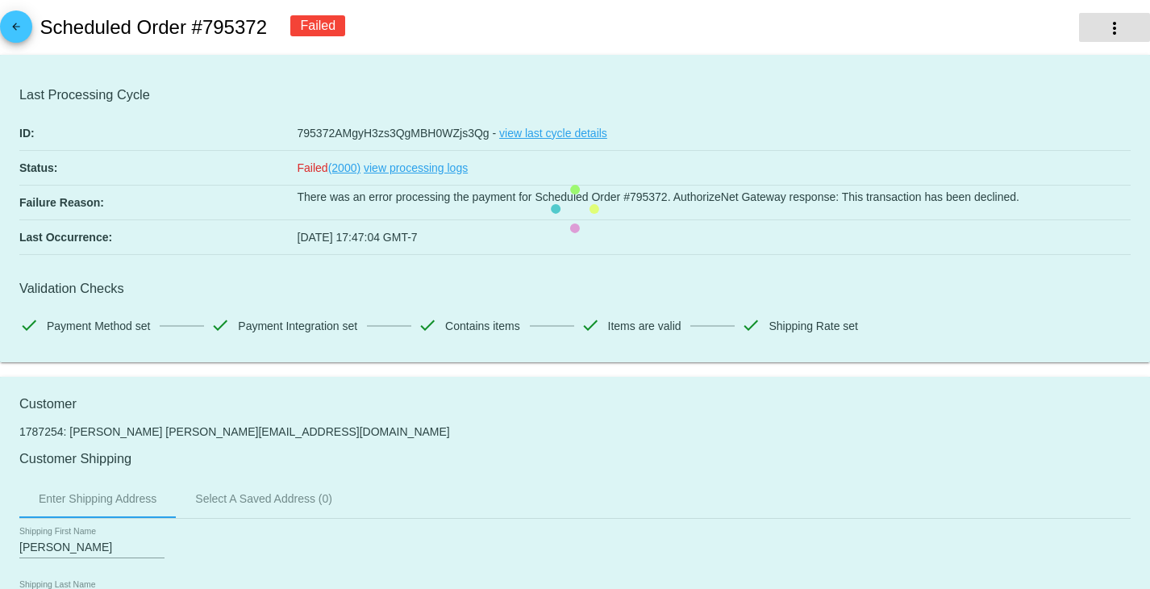
click at [1109, 29] on mat-icon "more_vert" at bounding box center [1114, 28] width 19 height 19
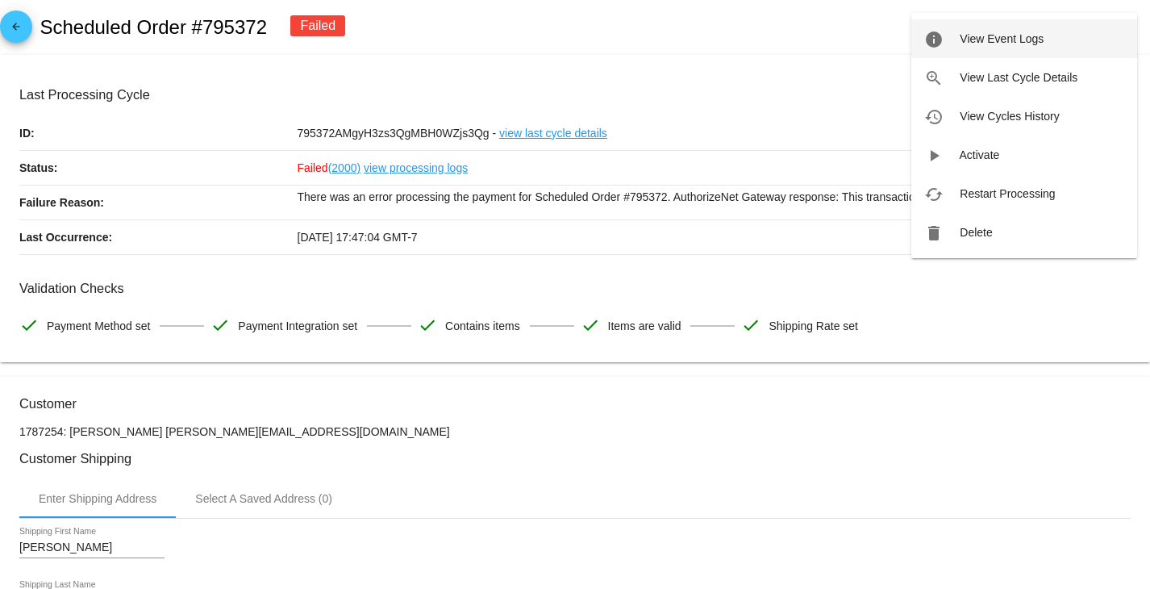
click at [1019, 44] on span "View Event Logs" at bounding box center [1002, 38] width 84 height 13
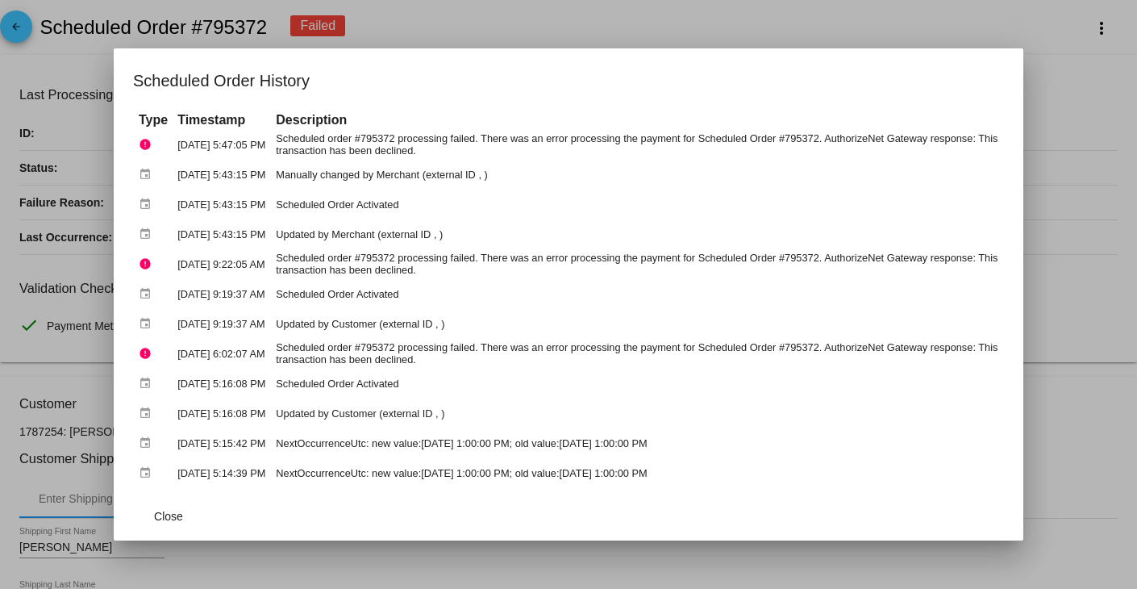
click at [1132, 81] on div at bounding box center [568, 294] width 1137 height 589
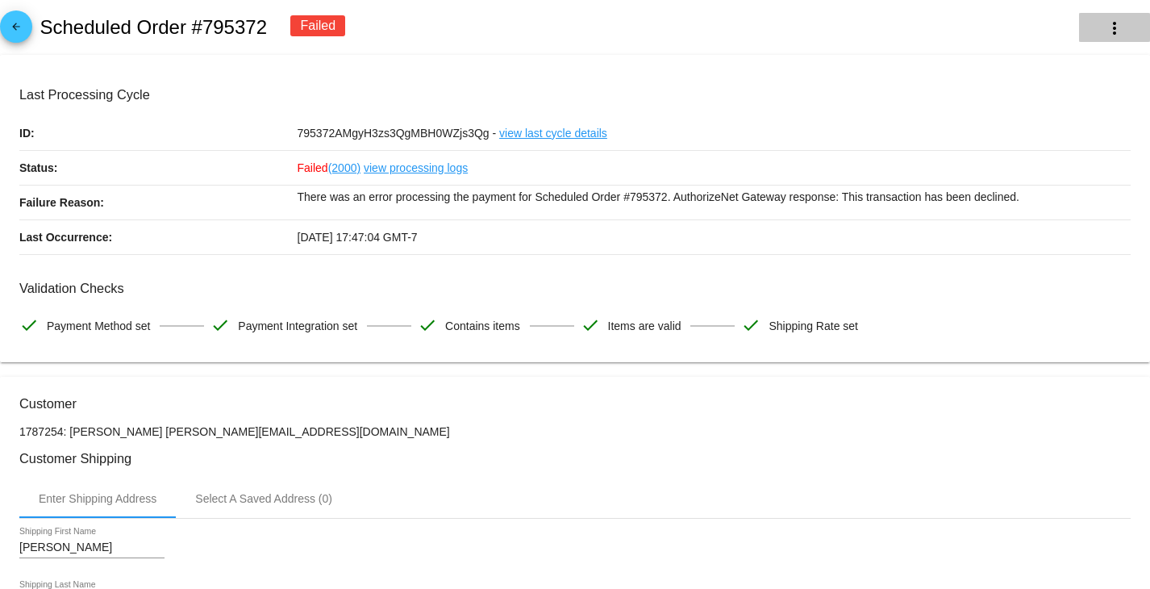
click at [1105, 23] on mat-icon "more_vert" at bounding box center [1114, 28] width 19 height 19
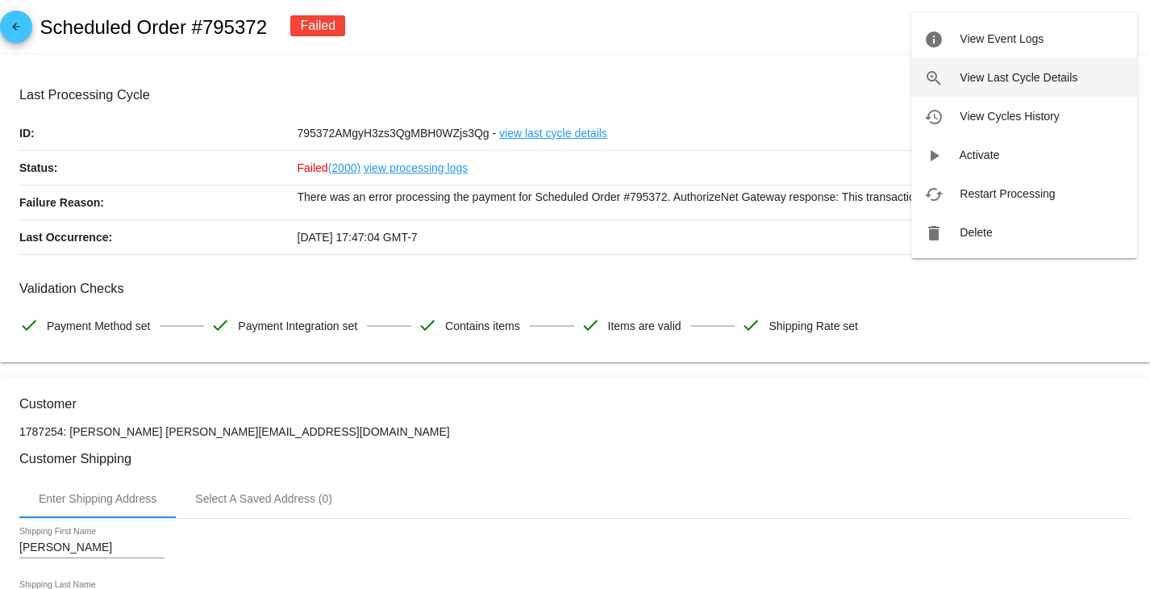
click at [978, 74] on span "View Last Cycle Details" at bounding box center [1019, 77] width 118 height 13
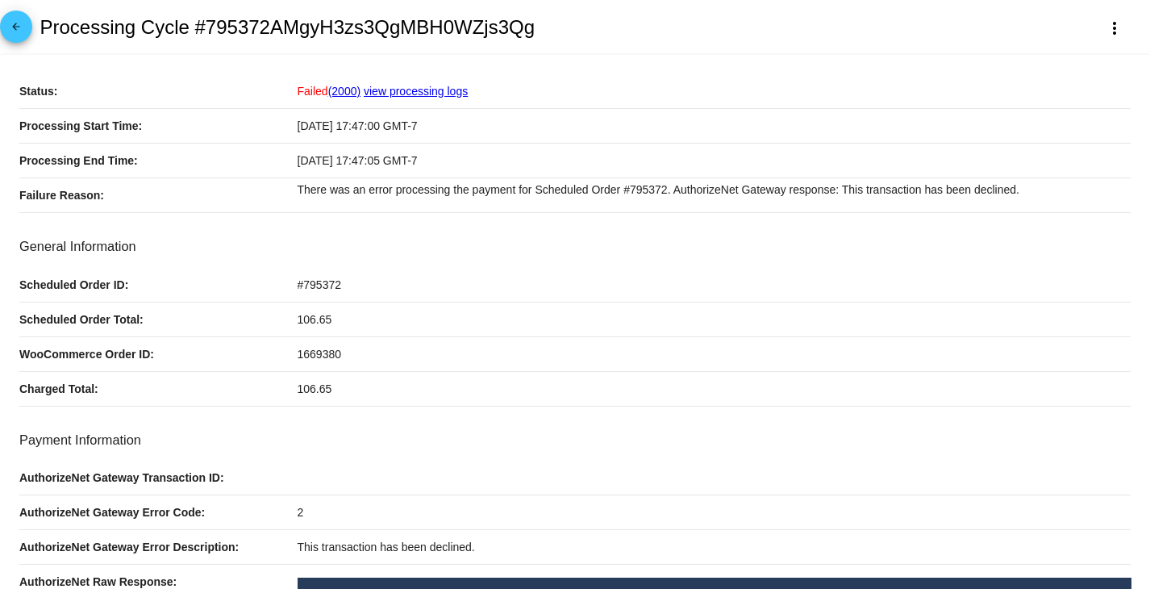
click at [13, 31] on mat-icon "arrow_back" at bounding box center [15, 30] width 19 height 19
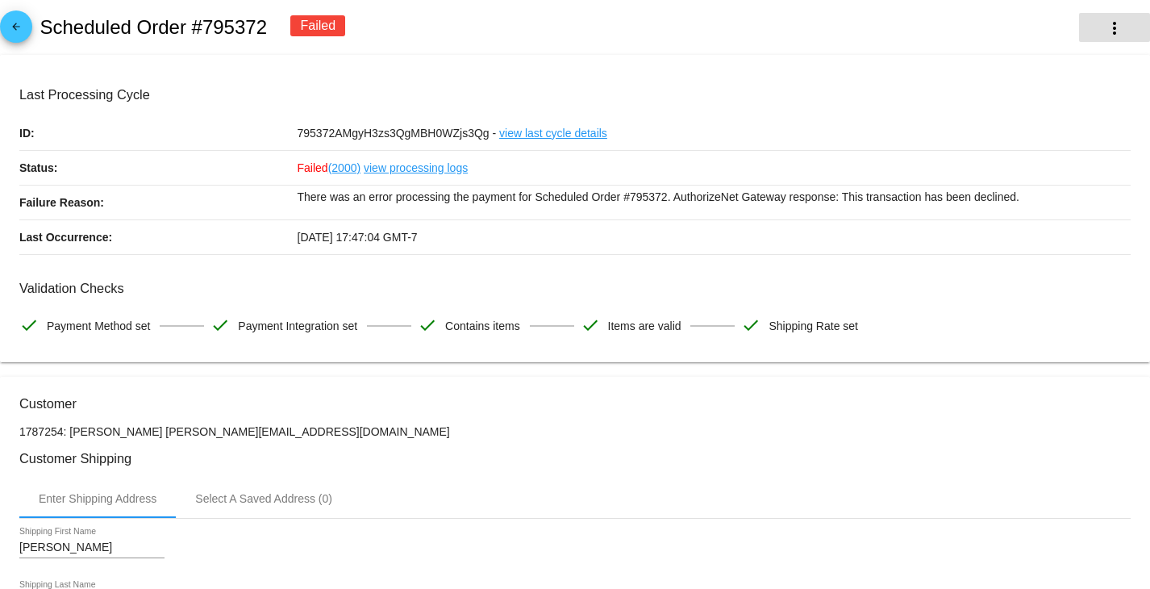
click at [1105, 29] on mat-icon "more_vert" at bounding box center [1114, 28] width 19 height 19
